Goal: Information Seeking & Learning: Stay updated

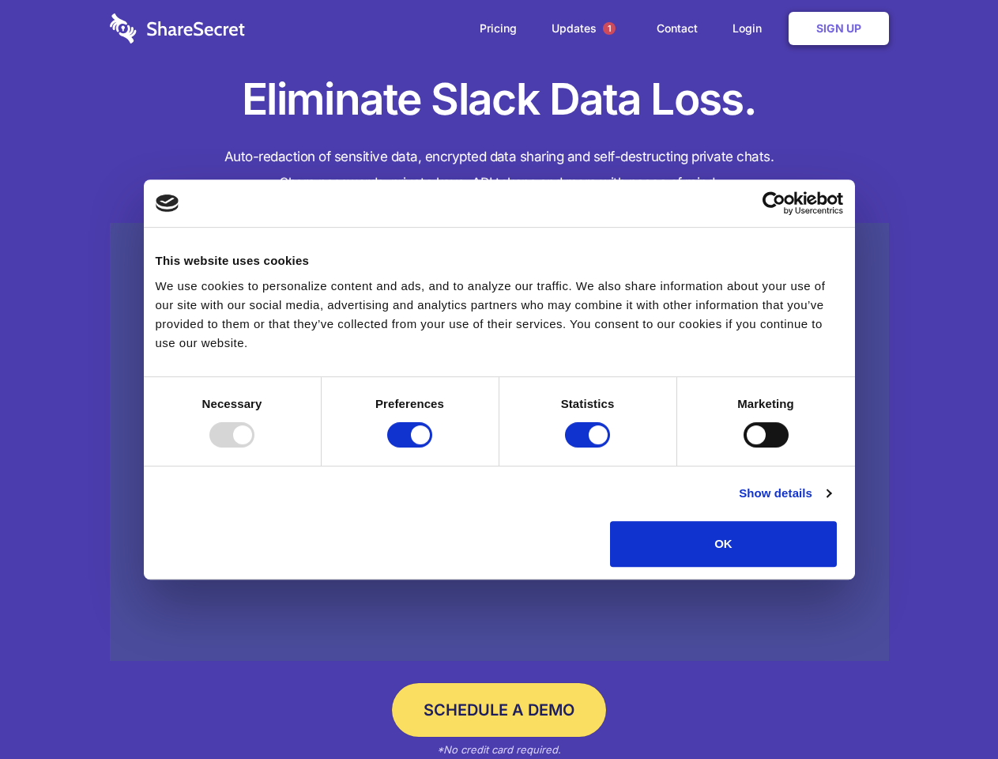
click at [255, 447] on div at bounding box center [231, 434] width 45 height 25
click at [432, 447] on input "Preferences" at bounding box center [409, 434] width 45 height 25
checkbox input "false"
click at [590, 447] on input "Statistics" at bounding box center [587, 434] width 45 height 25
checkbox input "false"
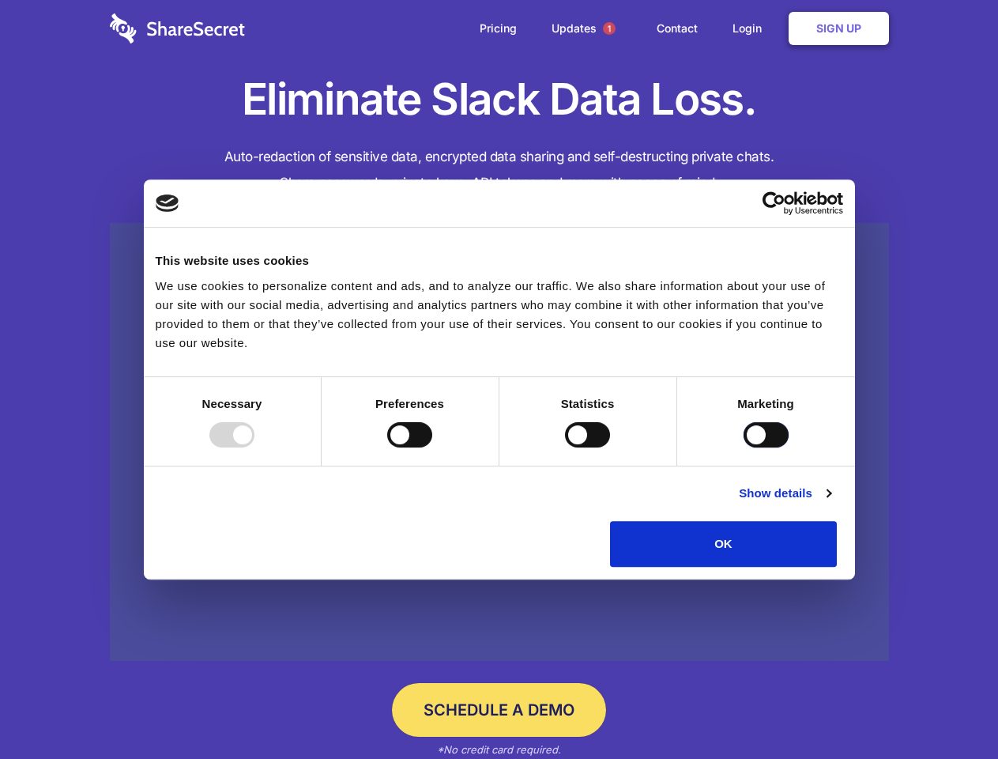
click at [744, 447] on input "Marketing" at bounding box center [766, 434] width 45 height 25
checkbox input "true"
click at [831, 503] on link "Show details" at bounding box center [785, 493] width 92 height 19
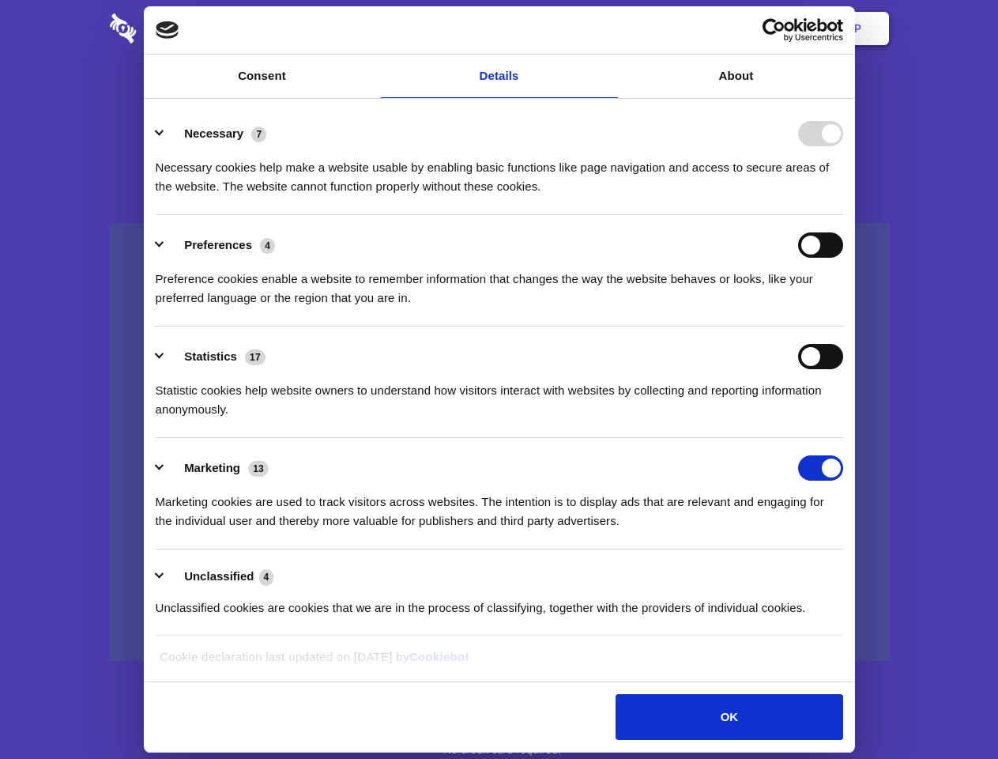
click at [874, 572] on body "Consent Details [#IABV2SETTINGS#] About This website uses cookies We use cookie…" at bounding box center [499, 379] width 998 height 759
click at [609, 28] on span "1" at bounding box center [609, 28] width 13 height 13
